Goal: Task Accomplishment & Management: Use online tool/utility

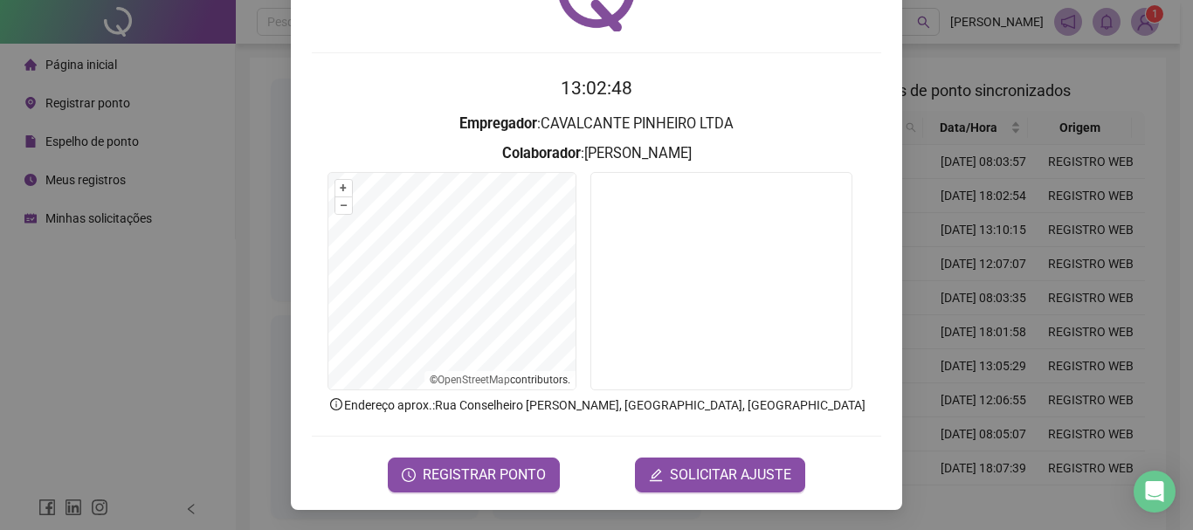
scroll to position [114, 0]
click at [479, 464] on span "REGISTRAR PONTO" at bounding box center [484, 474] width 123 height 21
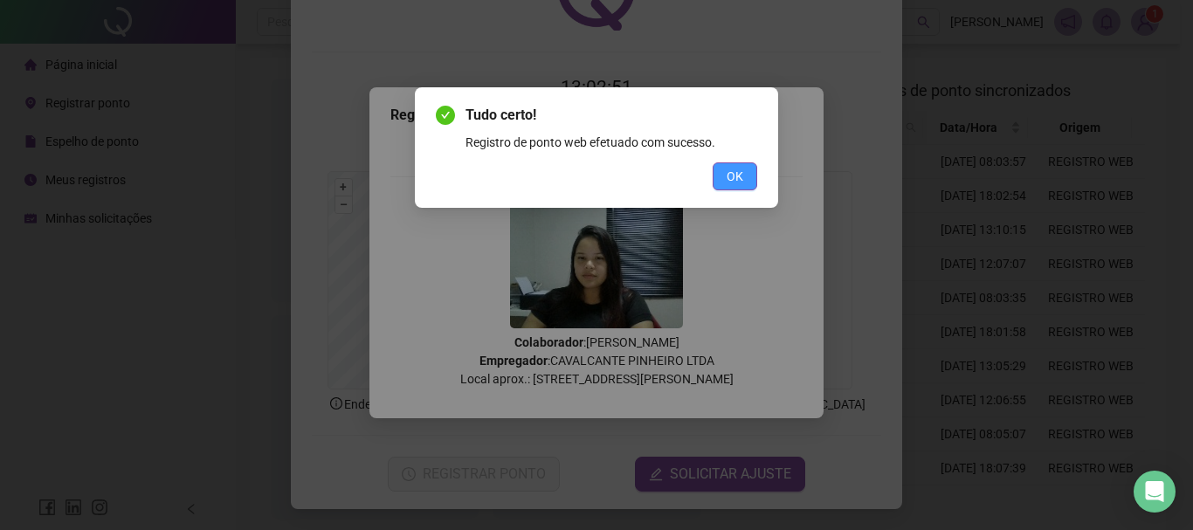
click at [745, 176] on button "OK" at bounding box center [735, 176] width 45 height 28
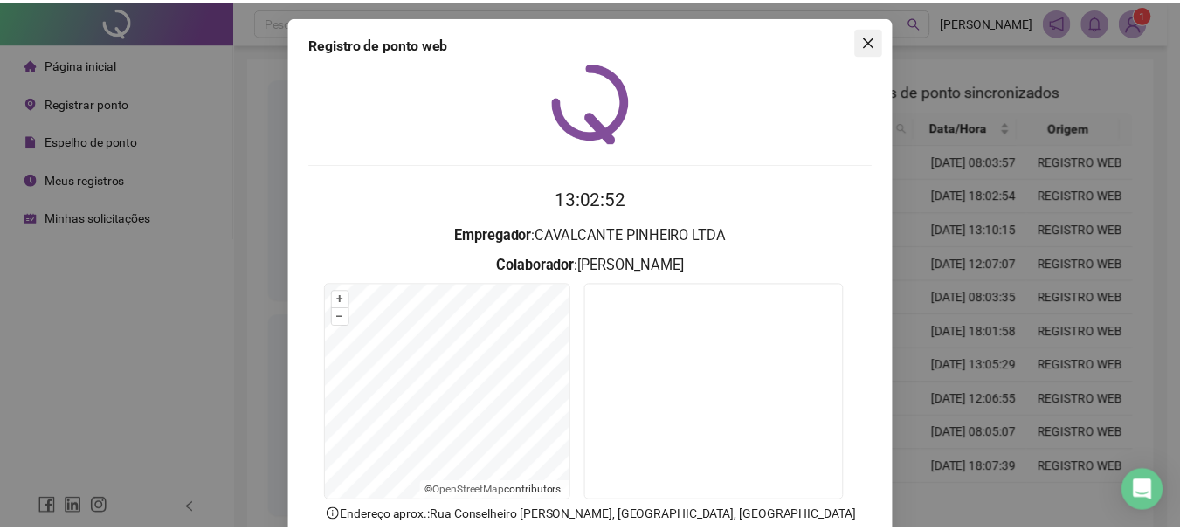
scroll to position [0, 0]
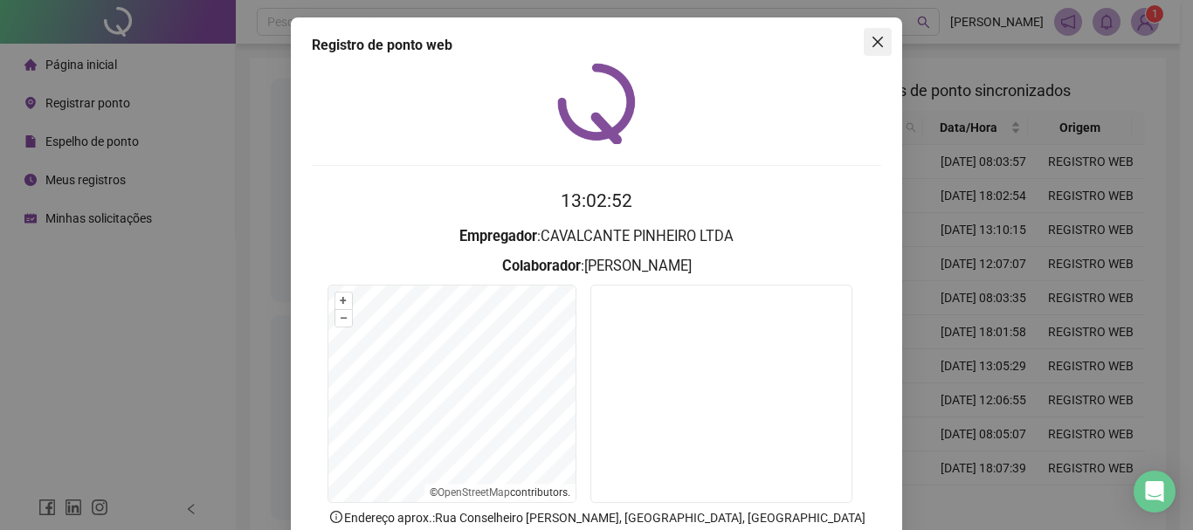
click at [871, 45] on icon "close" at bounding box center [878, 42] width 14 height 14
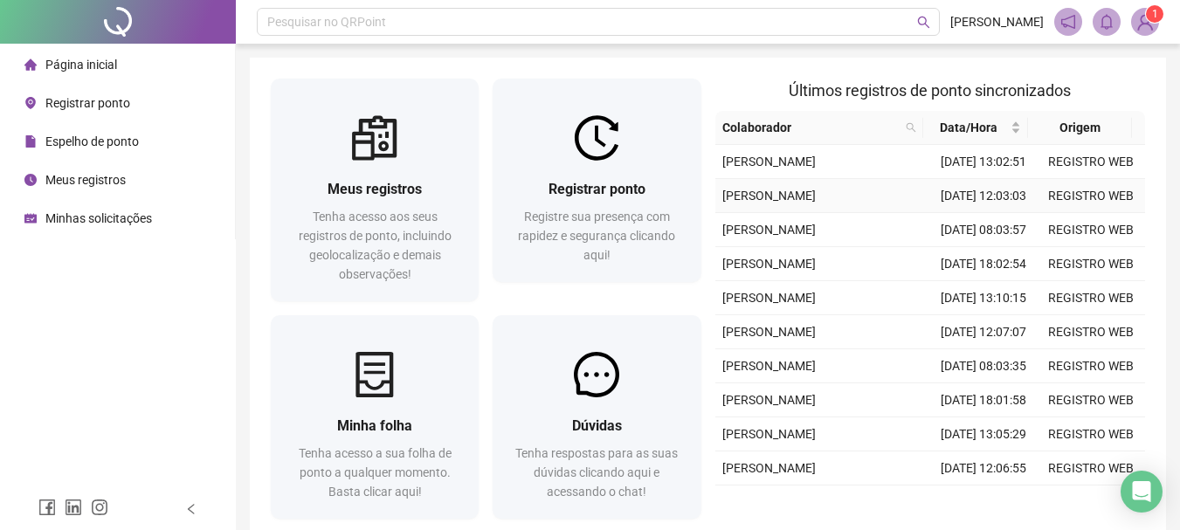
click at [977, 213] on td "21/08/2025 12:03:03" at bounding box center [983, 196] width 107 height 34
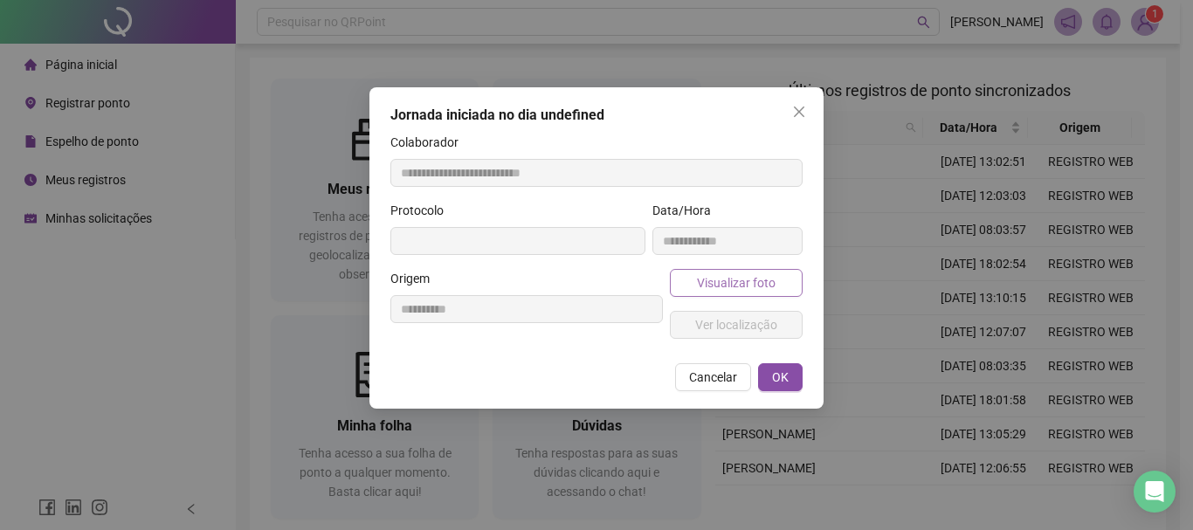
type input "**********"
click at [726, 271] on button "Visualizar foto" at bounding box center [736, 283] width 133 height 28
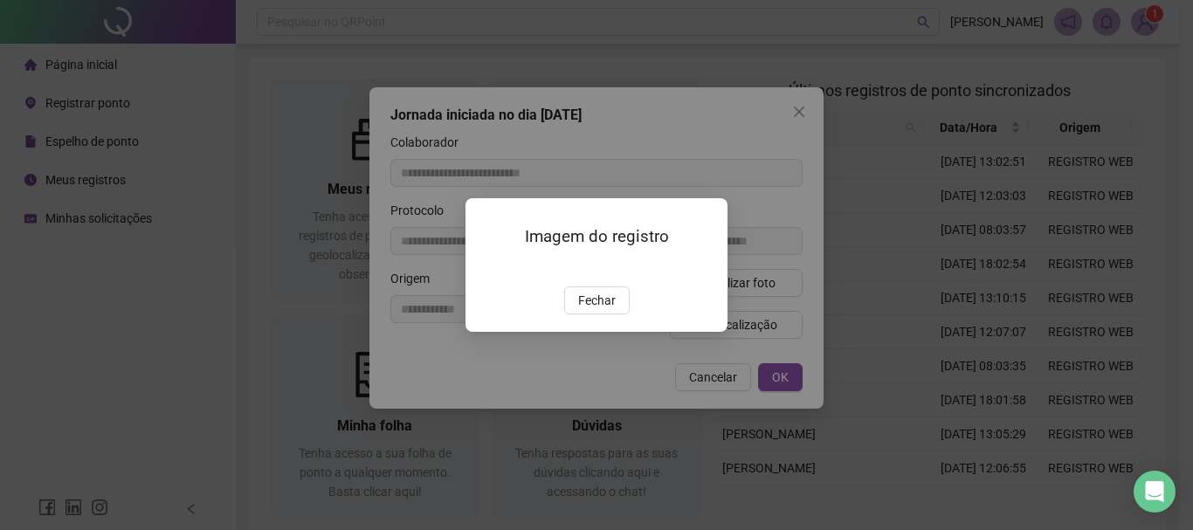
click at [486, 268] on img at bounding box center [486, 268] width 0 height 0
click at [595, 274] on img at bounding box center [595, 265] width 217 height 121
click at [486, 268] on img at bounding box center [486, 268] width 0 height 0
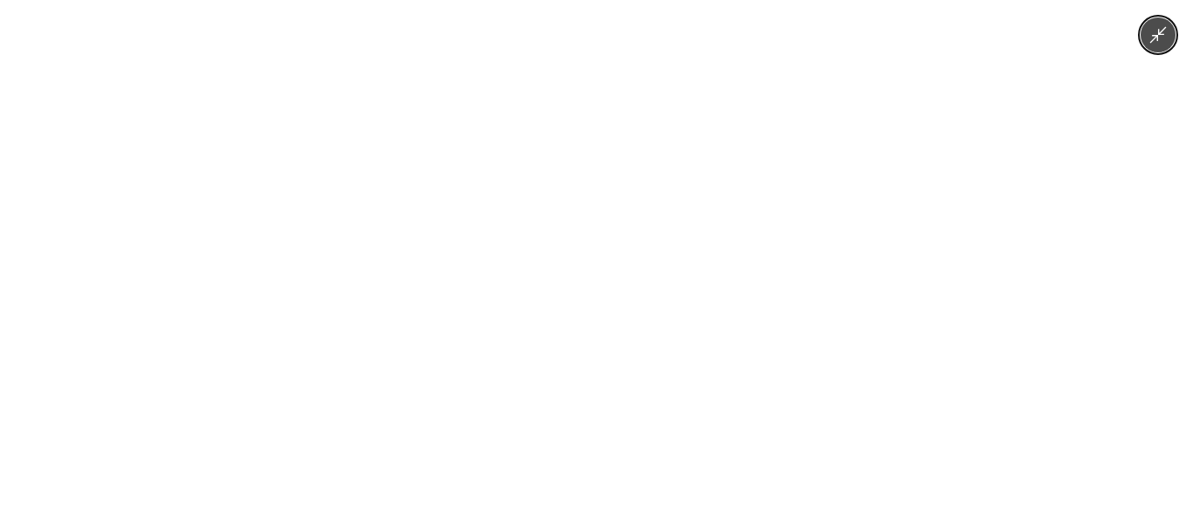
click at [682, 387] on img at bounding box center [596, 265] width 946 height 530
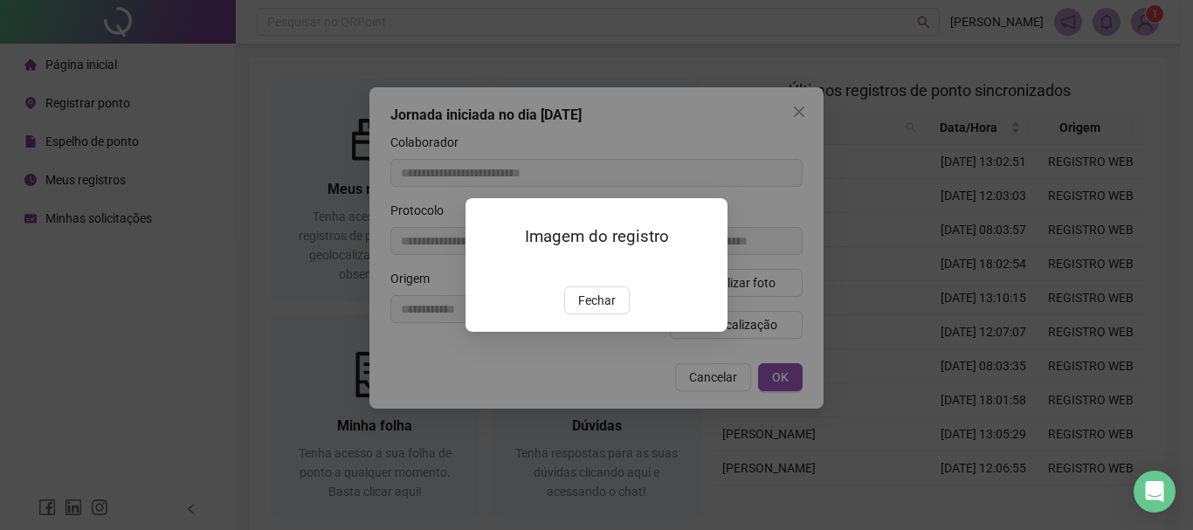
click at [757, 104] on div "Imagem do registro Fechar" at bounding box center [596, 265] width 1193 height 530
drag, startPoint x: 799, startPoint y: 100, endPoint x: 794, endPoint y: 110, distance: 11.7
click at [799, 103] on div "Imagem do registro Fechar" at bounding box center [596, 265] width 1193 height 530
click at [791, 117] on div "Imagem do registro Fechar" at bounding box center [596, 265] width 1193 height 530
click at [607, 310] on span "Fechar" at bounding box center [597, 300] width 38 height 19
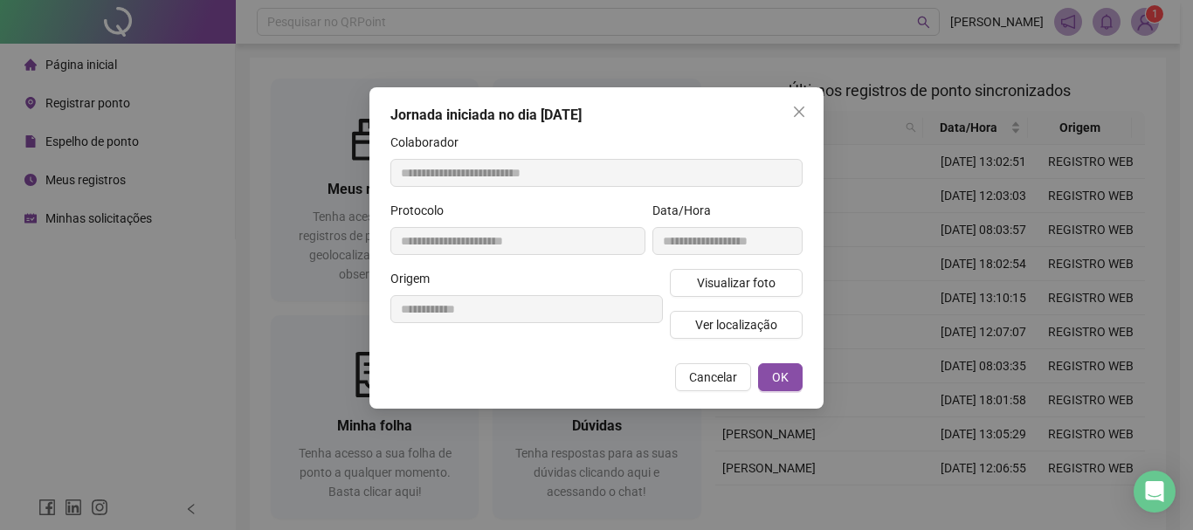
click at [781, 114] on div "Jornada iniciada no dia 21/08/2025" at bounding box center [596, 115] width 412 height 21
click at [787, 114] on span "Close" at bounding box center [799, 112] width 28 height 14
